Goal: Transaction & Acquisition: Purchase product/service

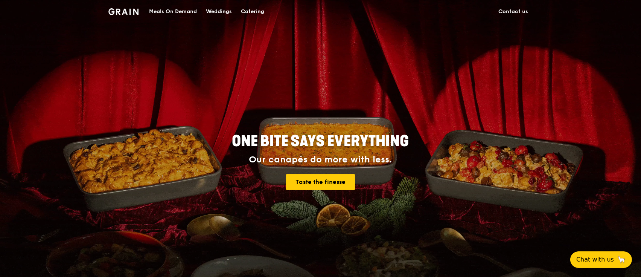
click at [180, 12] on div "Meals On Demand" at bounding box center [173, 11] width 48 height 23
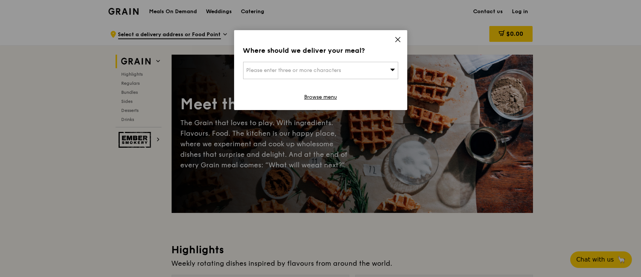
click at [362, 69] on div "Please enter three or more characters" at bounding box center [320, 70] width 155 height 17
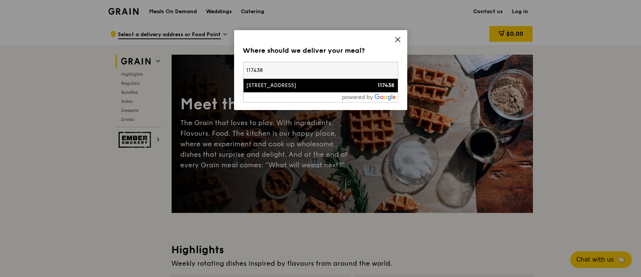
type input "117438"
click at [345, 83] on div "[STREET_ADDRESS]" at bounding box center [302, 86] width 111 height 8
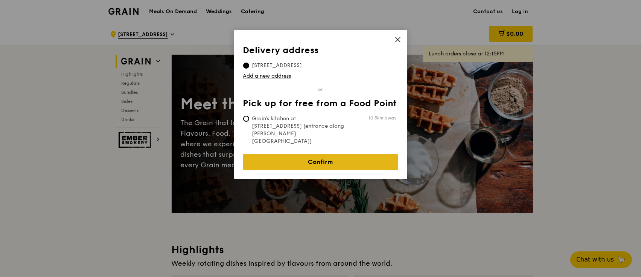
click at [348, 154] on link "Confirm" at bounding box center [320, 162] width 155 height 16
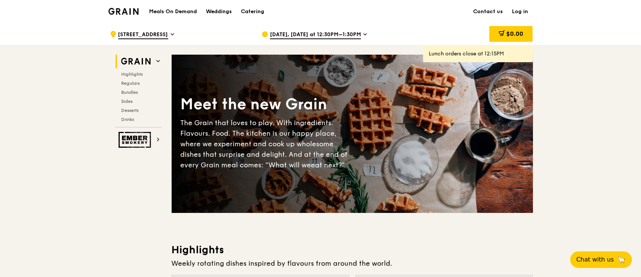
click at [344, 35] on span "[DATE], [DATE] at 12:30PM–1:30PM" at bounding box center [315, 35] width 91 height 8
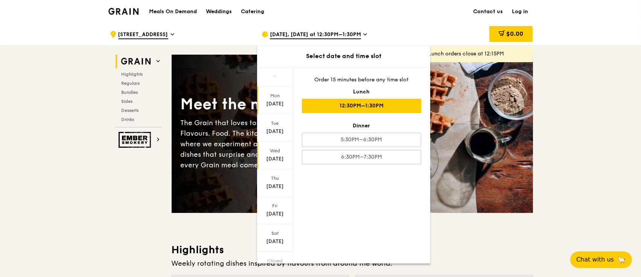
click at [277, 159] on div "[DATE]" at bounding box center [275, 159] width 34 height 8
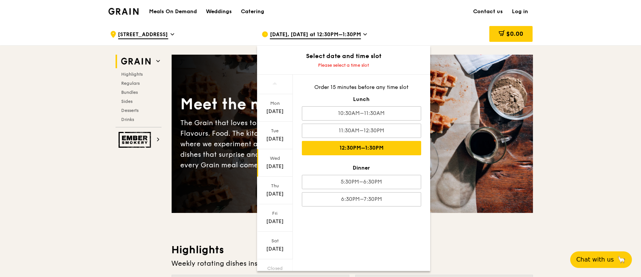
click at [380, 148] on div "12:30PM–1:30PM" at bounding box center [361, 148] width 119 height 14
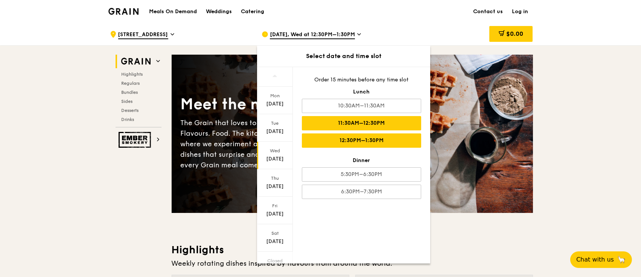
click at [362, 125] on div "11:30AM–12:30PM" at bounding box center [361, 123] width 119 height 14
